Goal: Task Accomplishment & Management: Complete application form

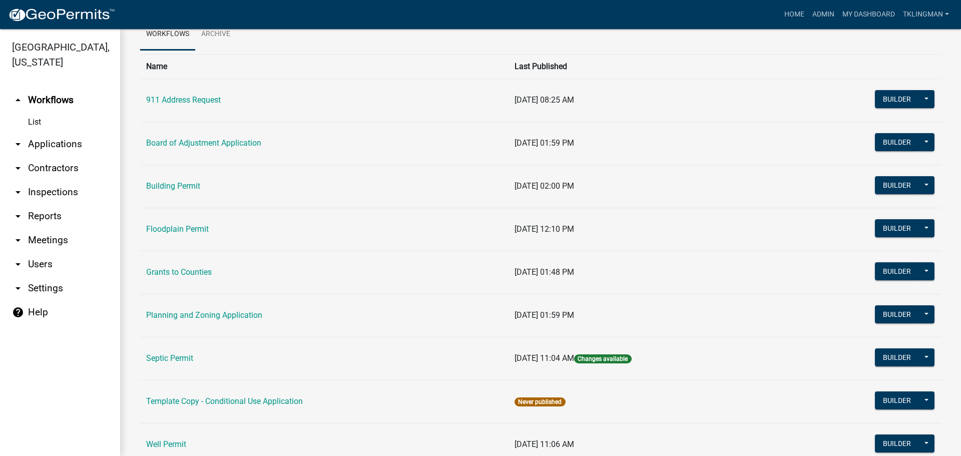
scroll to position [133, 0]
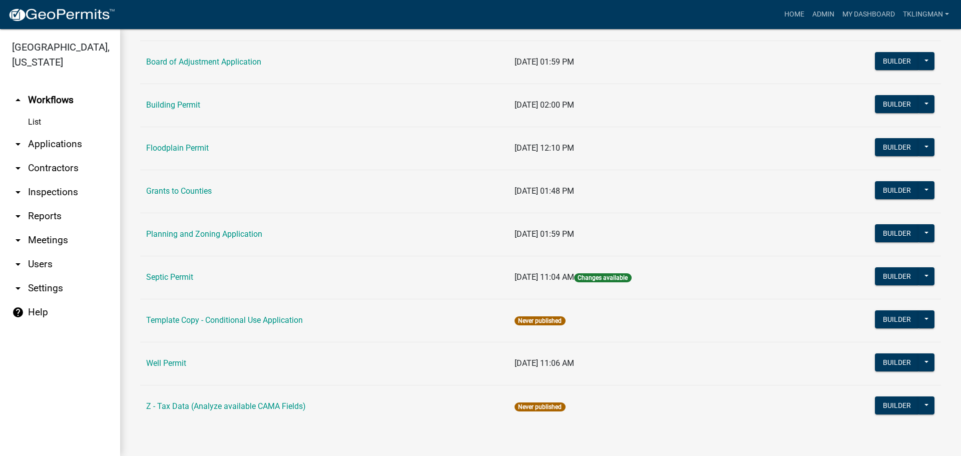
click at [183, 363] on link "Well Permit" at bounding box center [166, 363] width 40 height 10
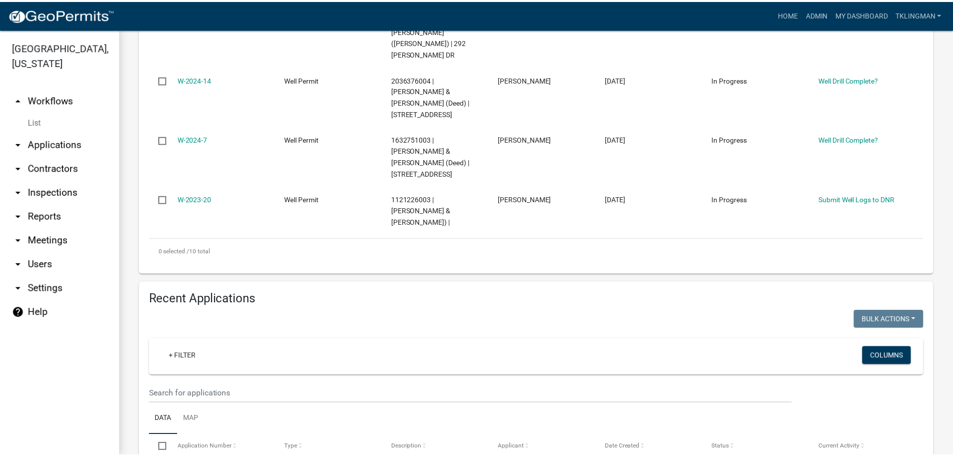
scroll to position [751, 0]
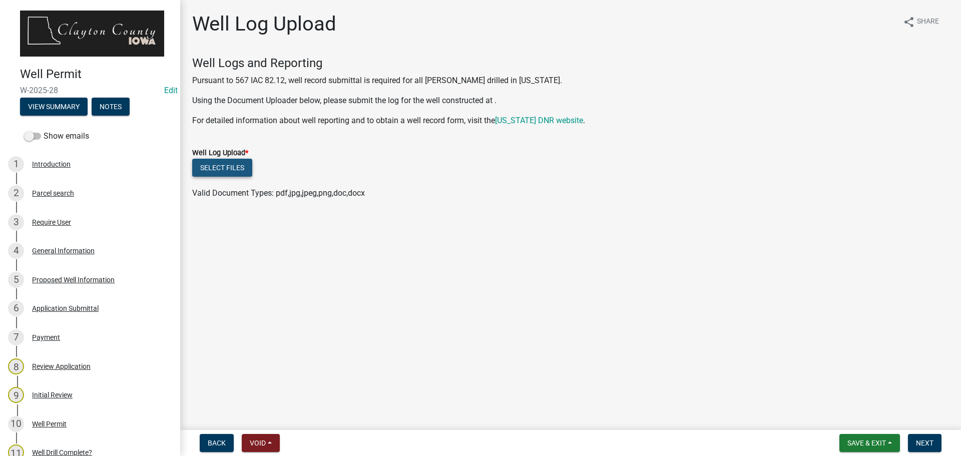
click at [203, 168] on button "Select files" at bounding box center [222, 168] width 60 height 18
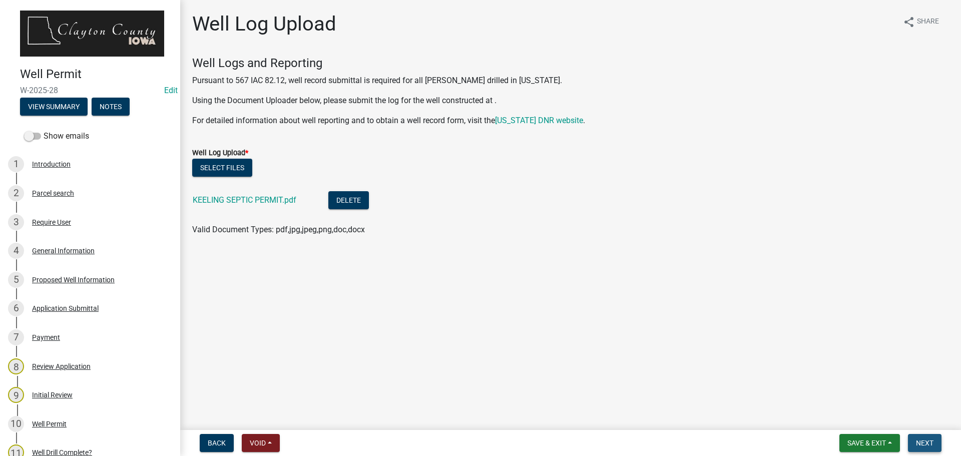
click at [934, 441] on button "Next" at bounding box center [925, 443] width 34 height 18
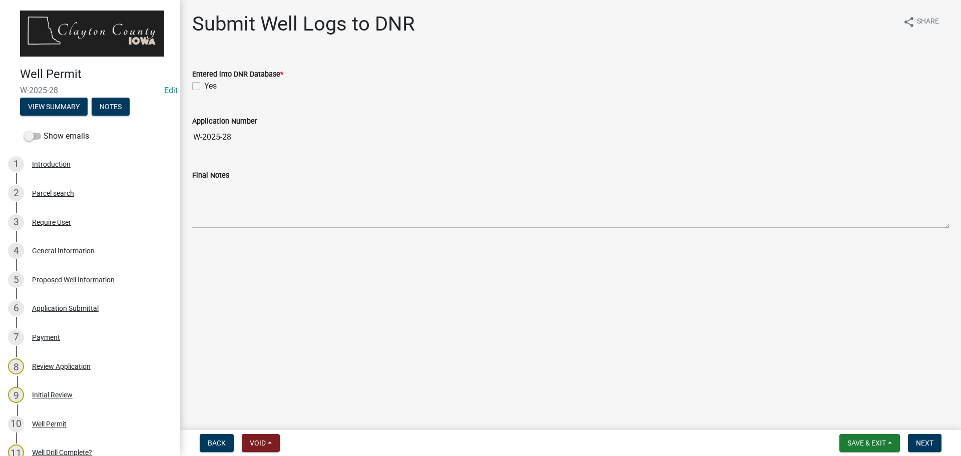
click at [204, 87] on label "Yes" at bounding box center [210, 86] width 13 height 12
click at [204, 87] on input "Yes" at bounding box center [207, 83] width 7 height 7
checkbox input "true"
click at [923, 439] on span "Next" at bounding box center [925, 443] width 18 height 8
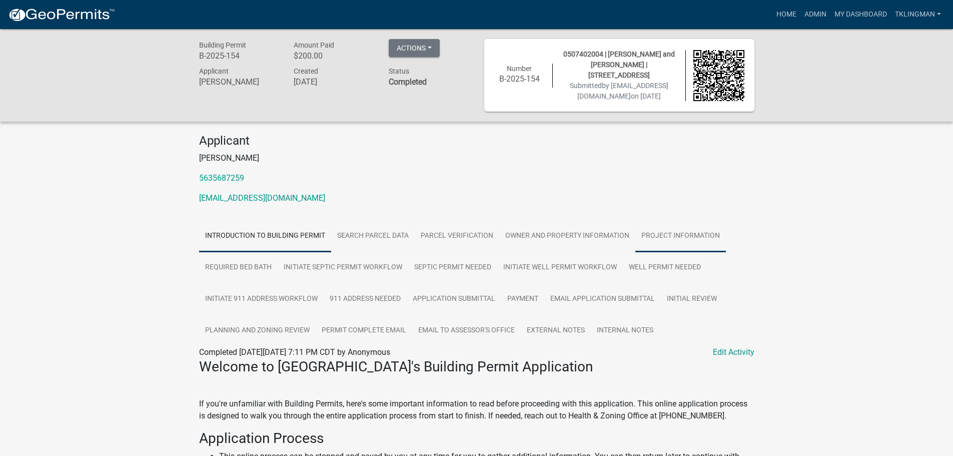
click at [653, 237] on link "Project Information" at bounding box center [681, 236] width 91 height 32
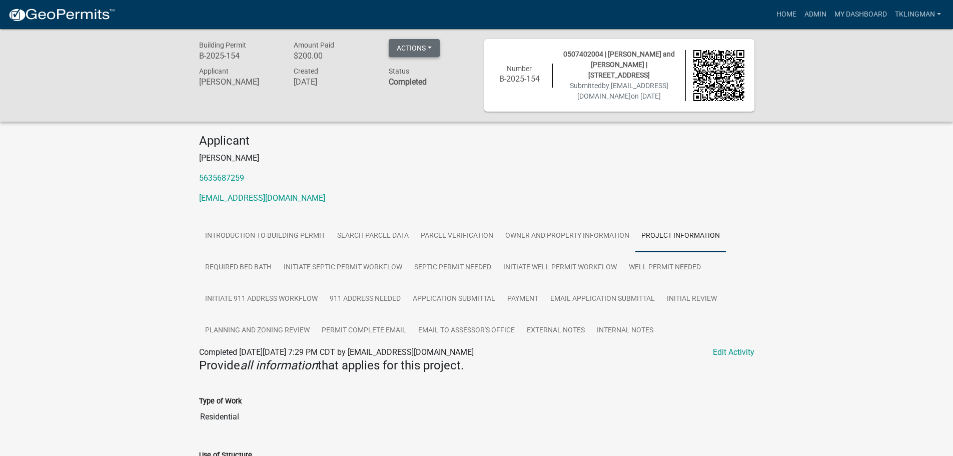
click at [430, 43] on button "Actions" at bounding box center [414, 48] width 51 height 18
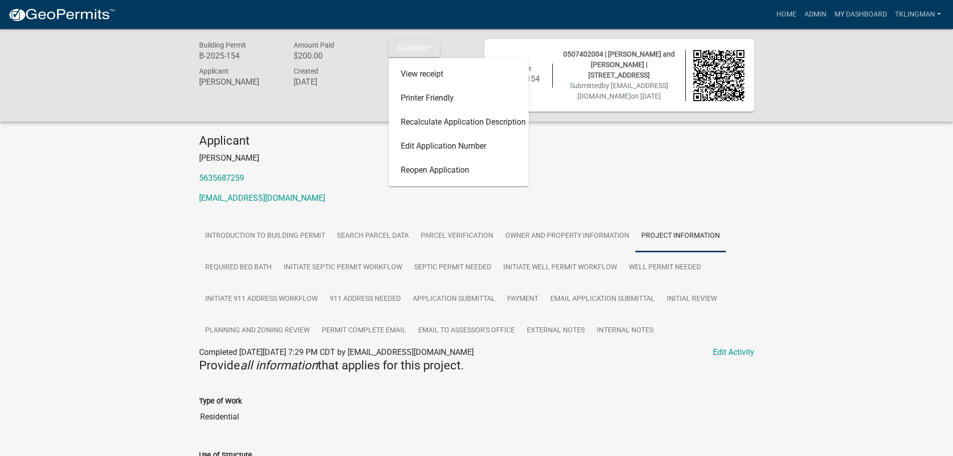
click at [703, 115] on div "Building Permit B-2025-154 Amount Paid $200.00 Actions View receipt Printer Fri…" at bounding box center [476, 75] width 953 height 93
